Goal: Information Seeking & Learning: Learn about a topic

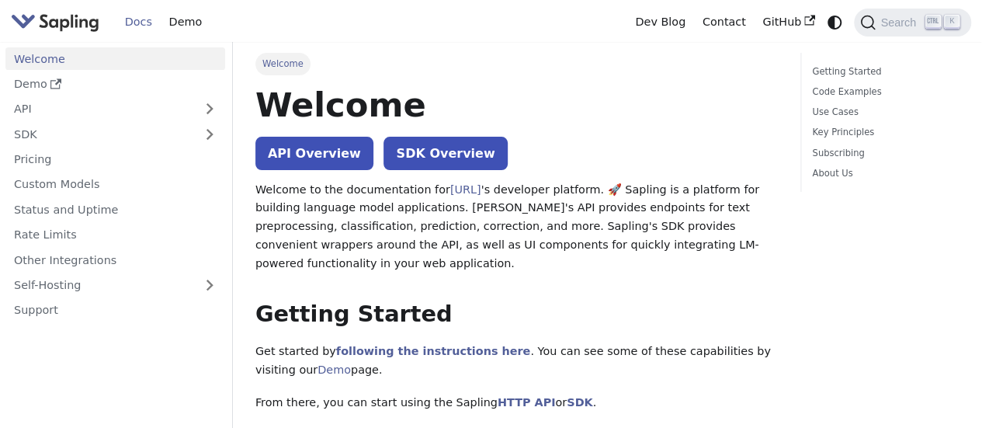
click at [627, 245] on p "Welcome to the documentation for [URL] 's developer platform. 🚀 Sapling is a pl…" at bounding box center [516, 227] width 523 height 92
